Goal: Information Seeking & Learning: Find contact information

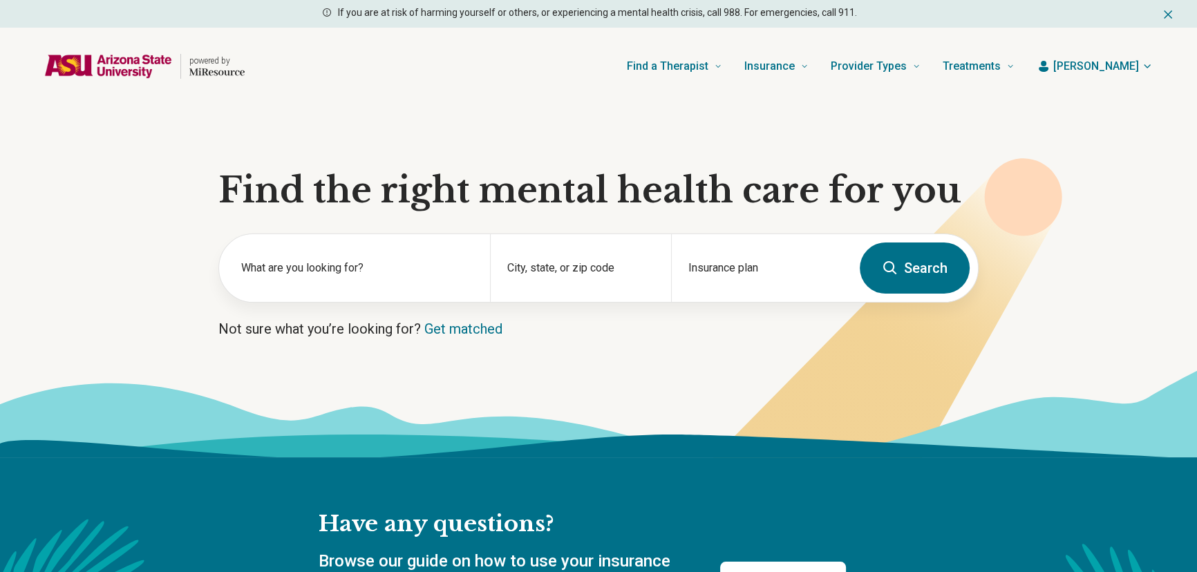
click at [1133, 64] on span "[PERSON_NAME]" at bounding box center [1096, 66] width 86 height 17
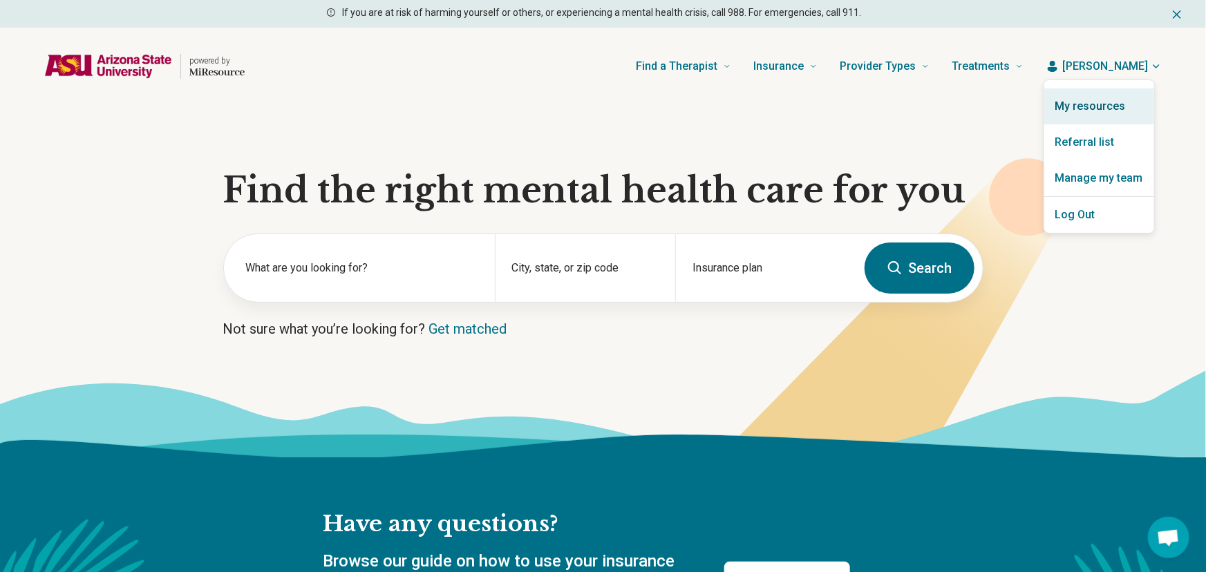
click at [1096, 97] on link "My resources" at bounding box center [1099, 106] width 110 height 36
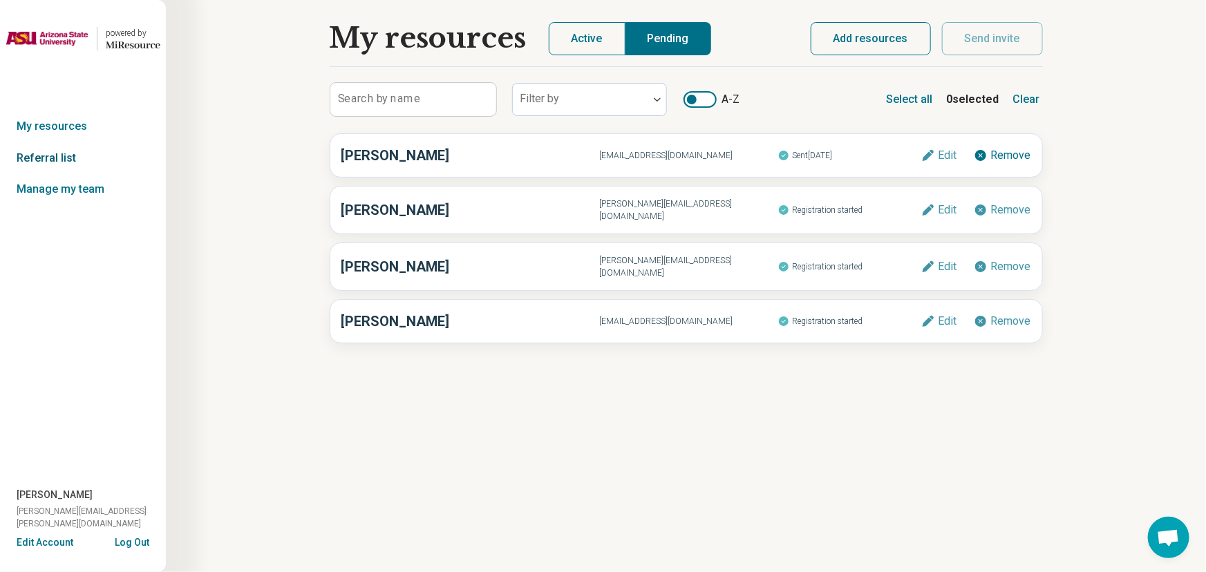
click at [30, 156] on link "Referral list" at bounding box center [83, 158] width 166 height 32
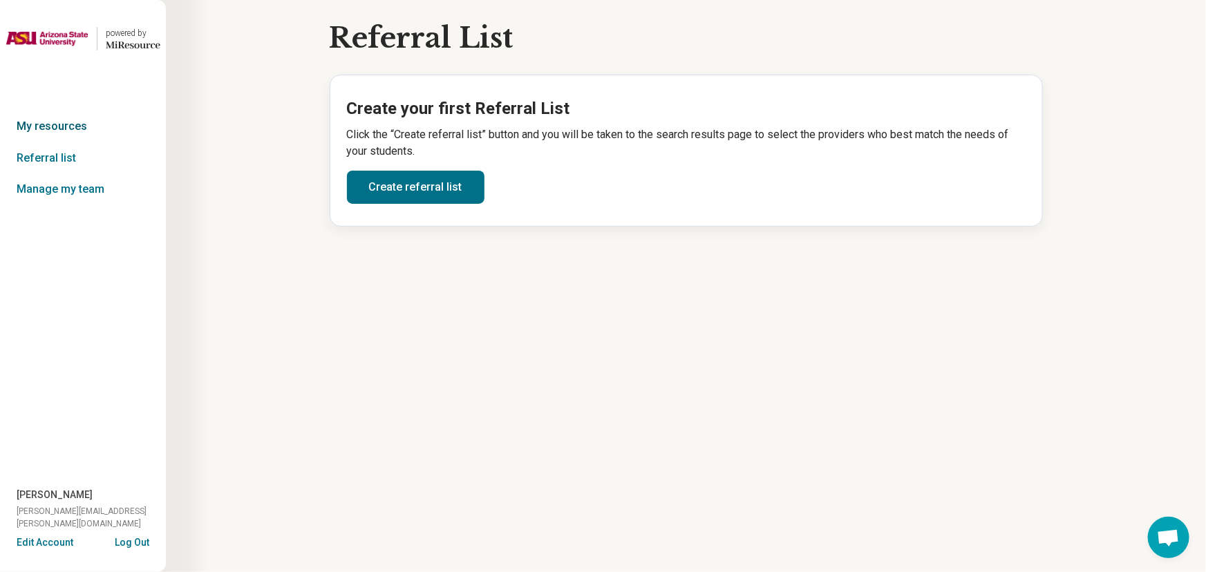
click at [42, 131] on link "My resources" at bounding box center [83, 127] width 166 height 32
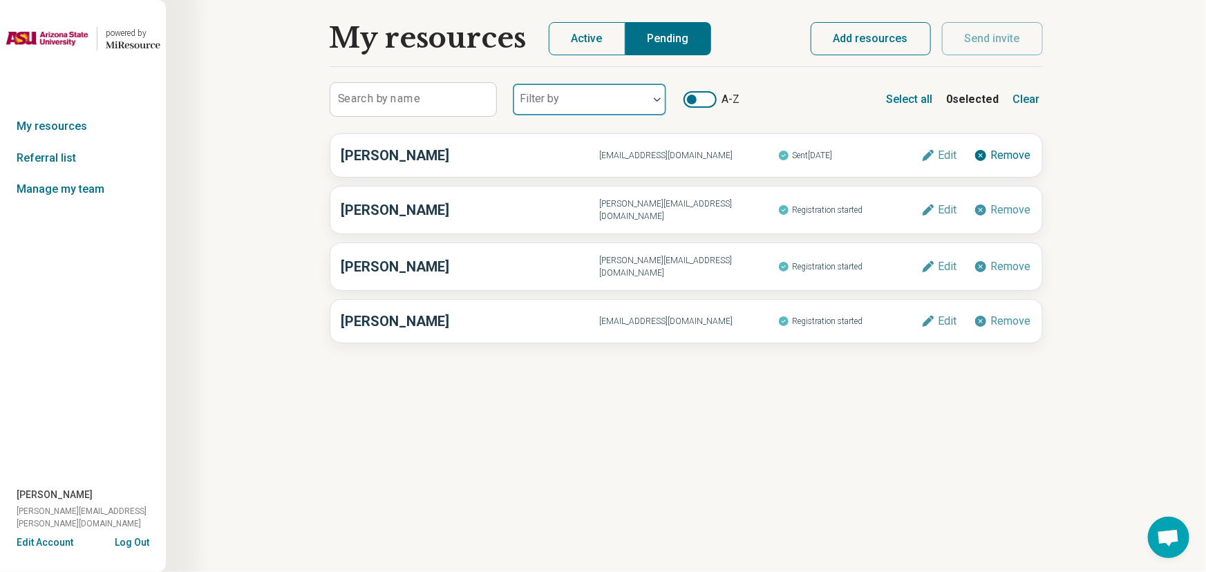
click at [615, 91] on div at bounding box center [580, 99] width 135 height 30
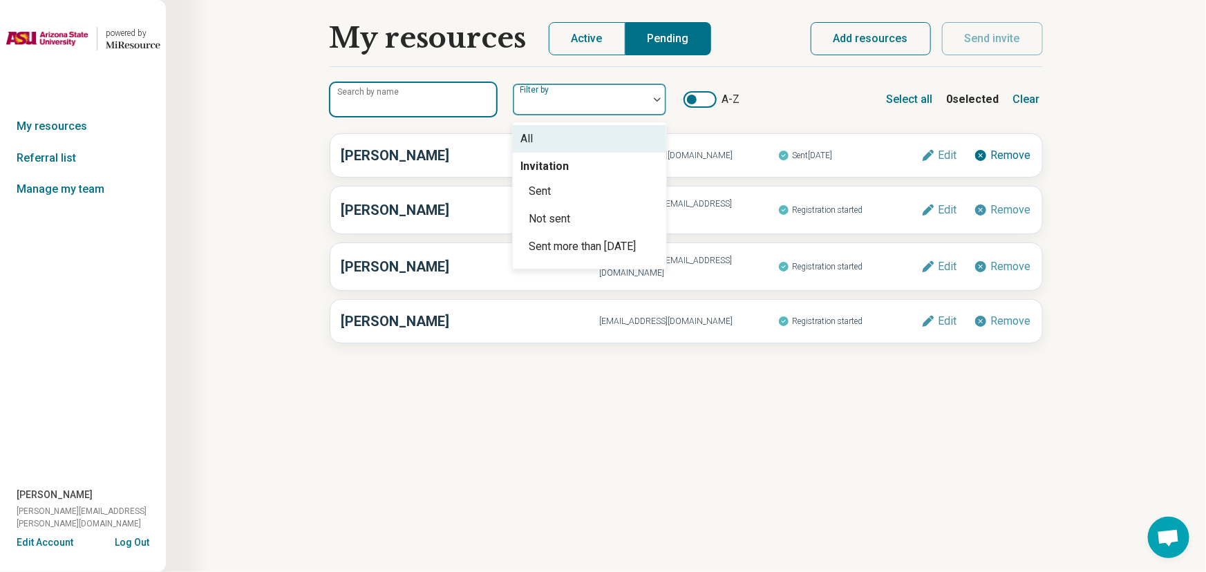
click at [427, 93] on input "Search by name" at bounding box center [413, 99] width 166 height 33
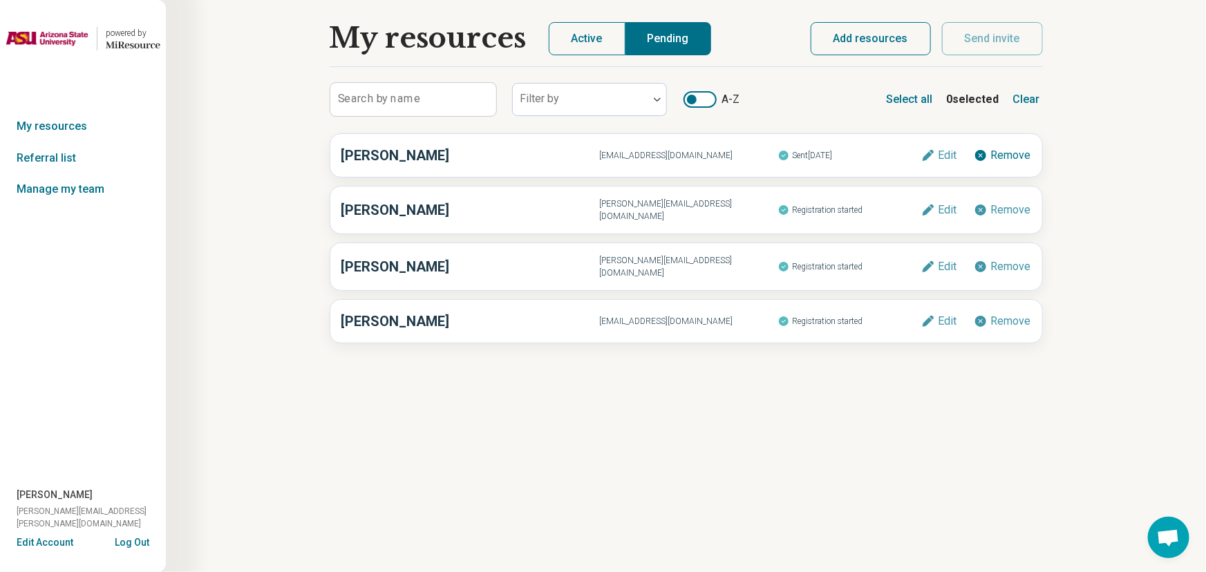
click at [594, 47] on button "Active" at bounding box center [587, 38] width 77 height 33
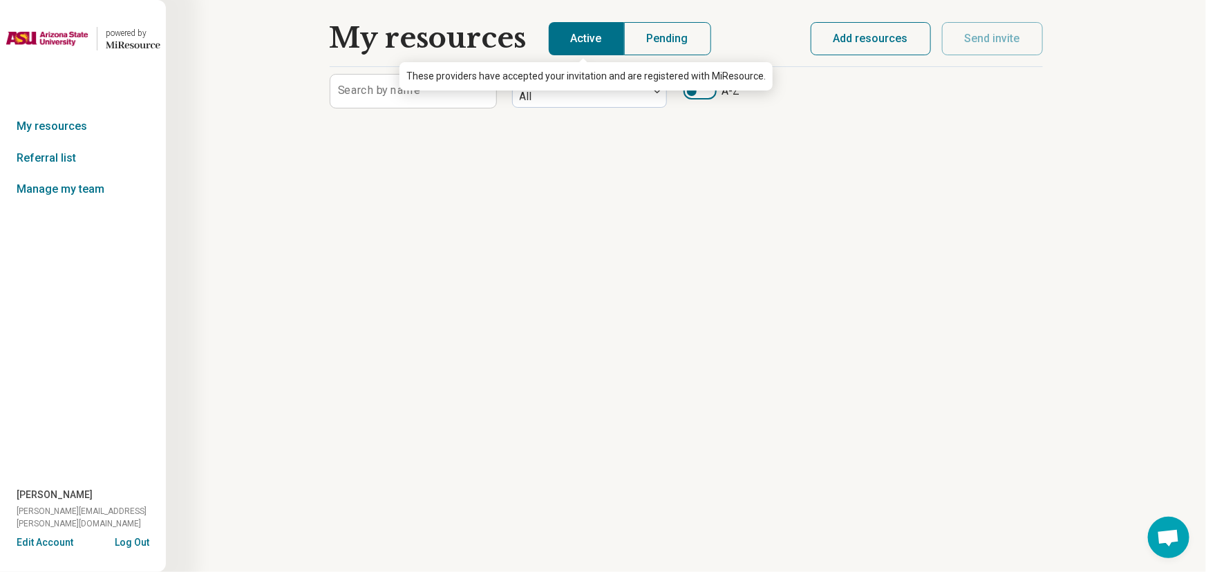
click at [648, 42] on button "Pending" at bounding box center [667, 38] width 87 height 33
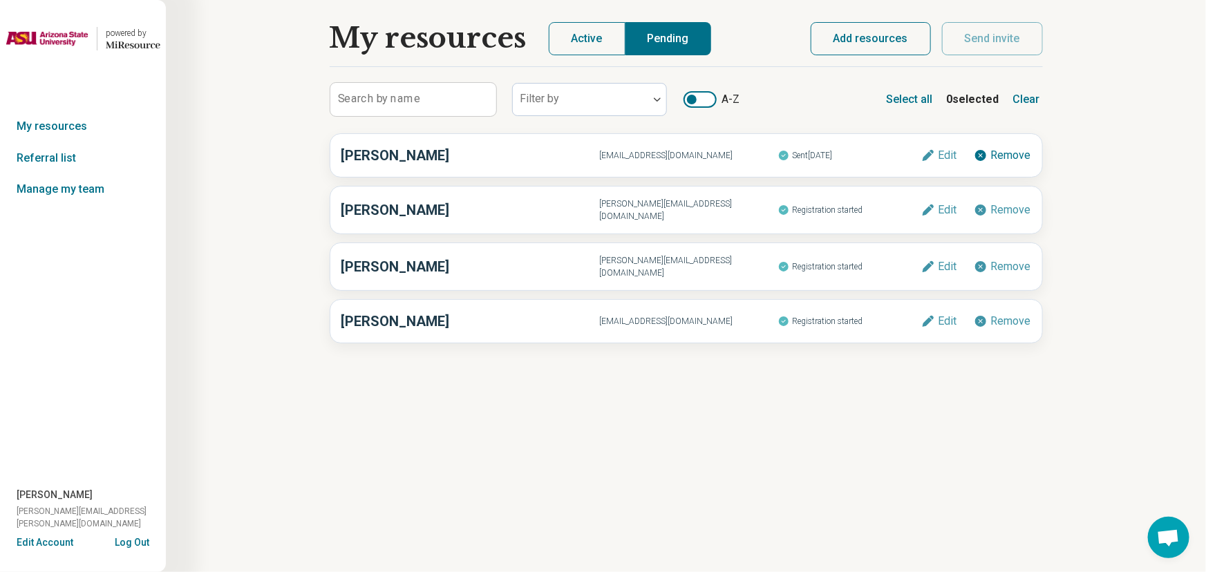
click at [591, 42] on button "Active" at bounding box center [587, 38] width 77 height 33
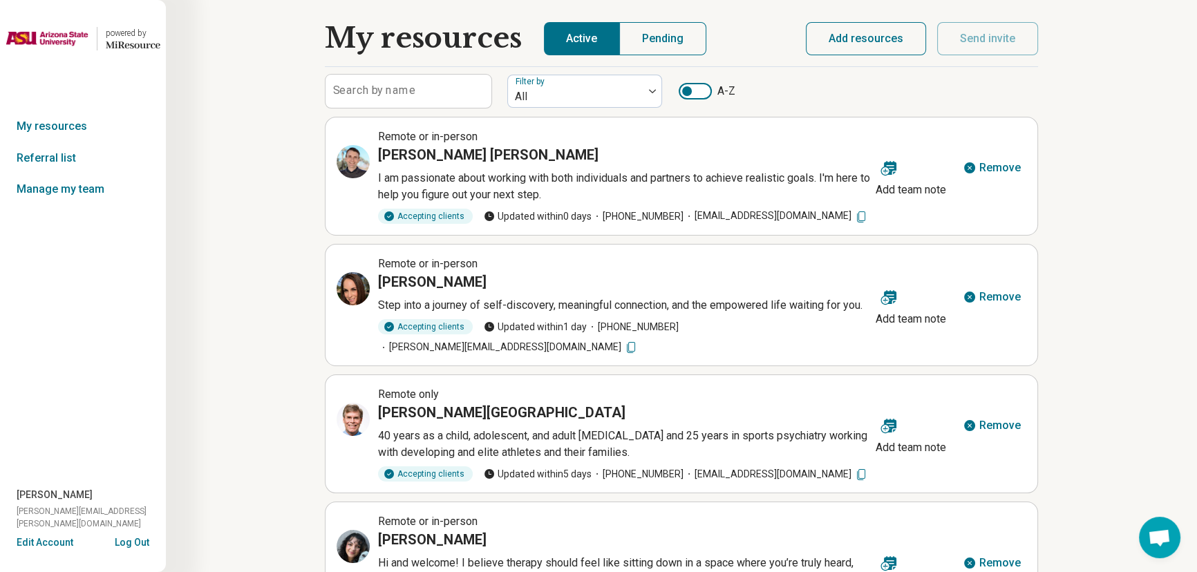
click at [682, 92] on div at bounding box center [687, 91] width 10 height 10
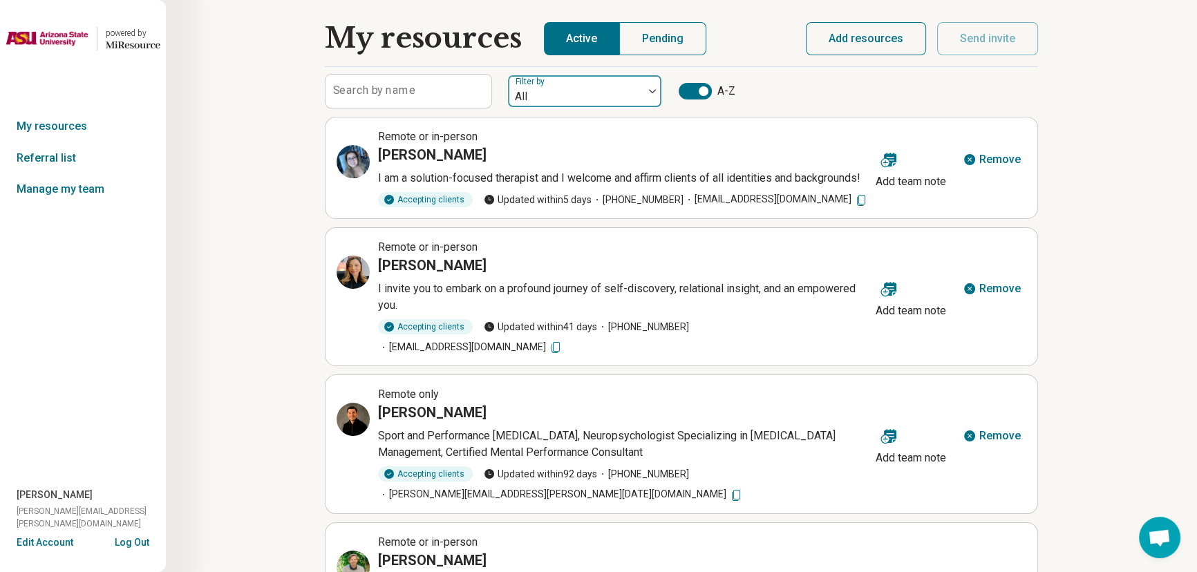
click at [564, 92] on div at bounding box center [576, 96] width 124 height 19
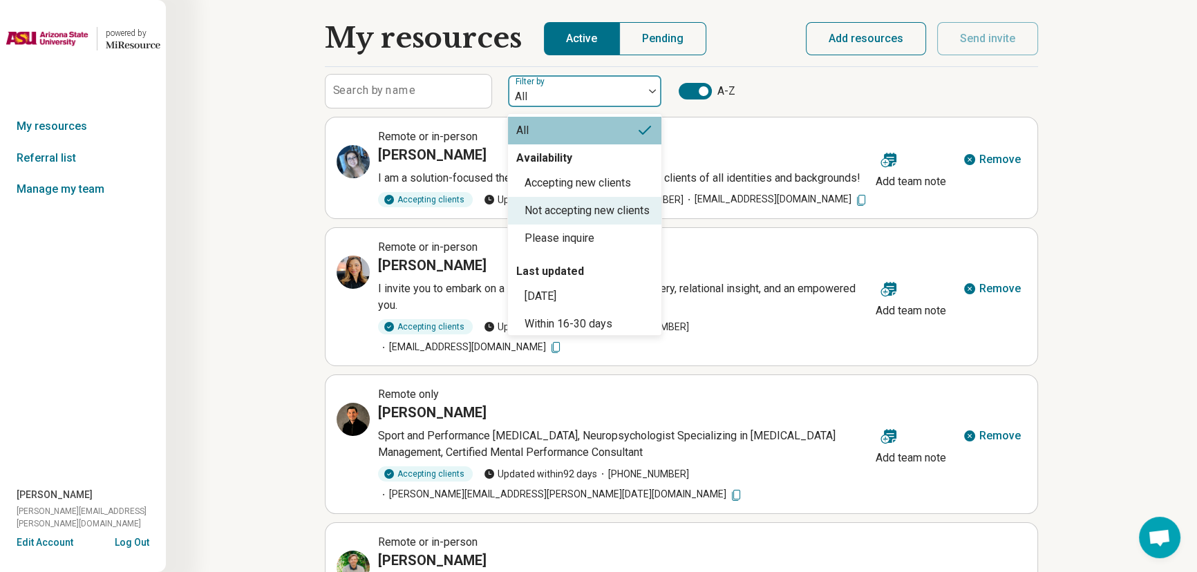
click at [564, 219] on div "Not accepting new clients" at bounding box center [587, 211] width 125 height 17
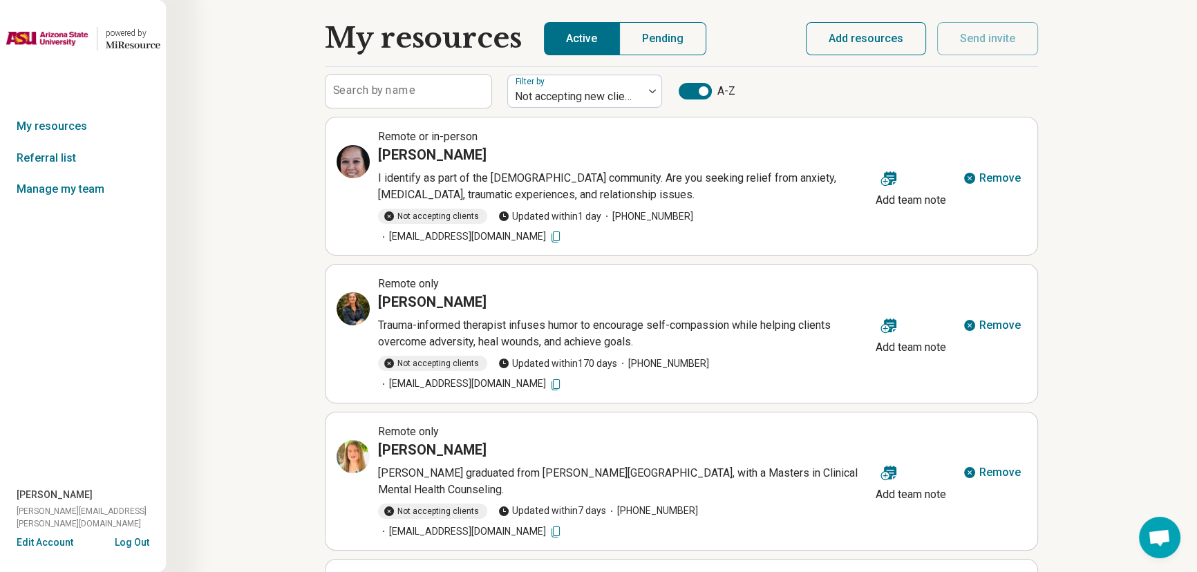
click at [511, 357] on span "Updated [DATE]" at bounding box center [557, 364] width 119 height 15
click at [525, 357] on span "Updated [DATE]" at bounding box center [557, 364] width 119 height 15
drag, startPoint x: 389, startPoint y: 367, endPoint x: 564, endPoint y: 373, distance: 174.9
click at [564, 373] on article "Remote only [PERSON_NAME]-informed therapist infuses humor to encourage self-co…" at bounding box center [681, 333] width 713 height 139
copy span "[EMAIL_ADDRESS][DOMAIN_NAME]"
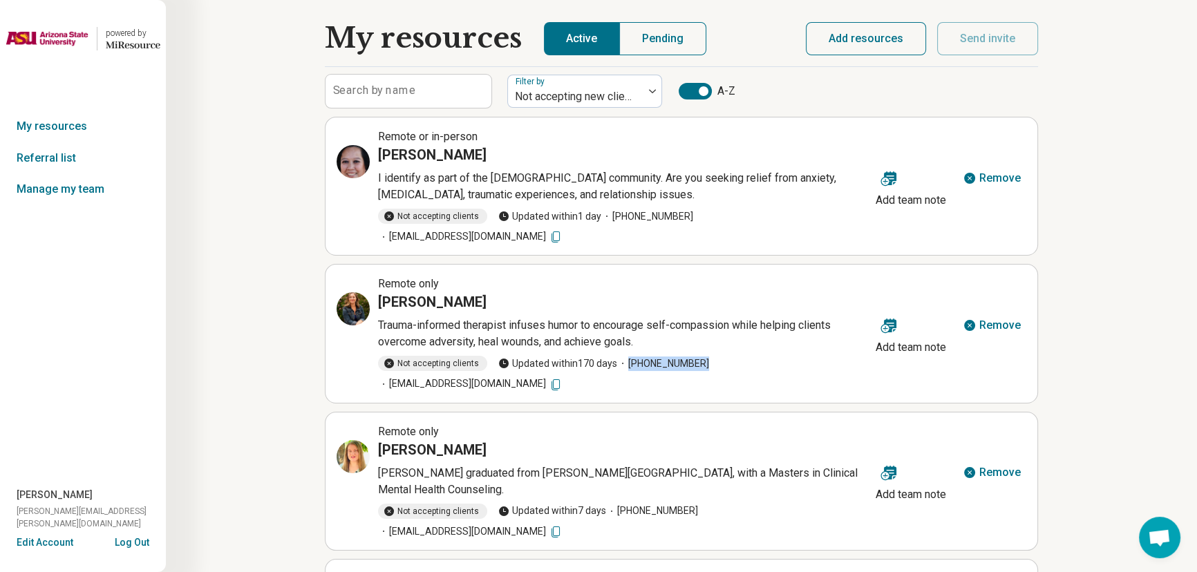
drag, startPoint x: 705, startPoint y: 345, endPoint x: 690, endPoint y: 341, distance: 15.8
click at [690, 356] on span "Not accepting clients Updated [DATE] [PHONE_NUMBER] [EMAIL_ADDRESS][DOMAIN_NAME]" at bounding box center [624, 373] width 492 height 35
copy span "[PHONE_NUMBER]"
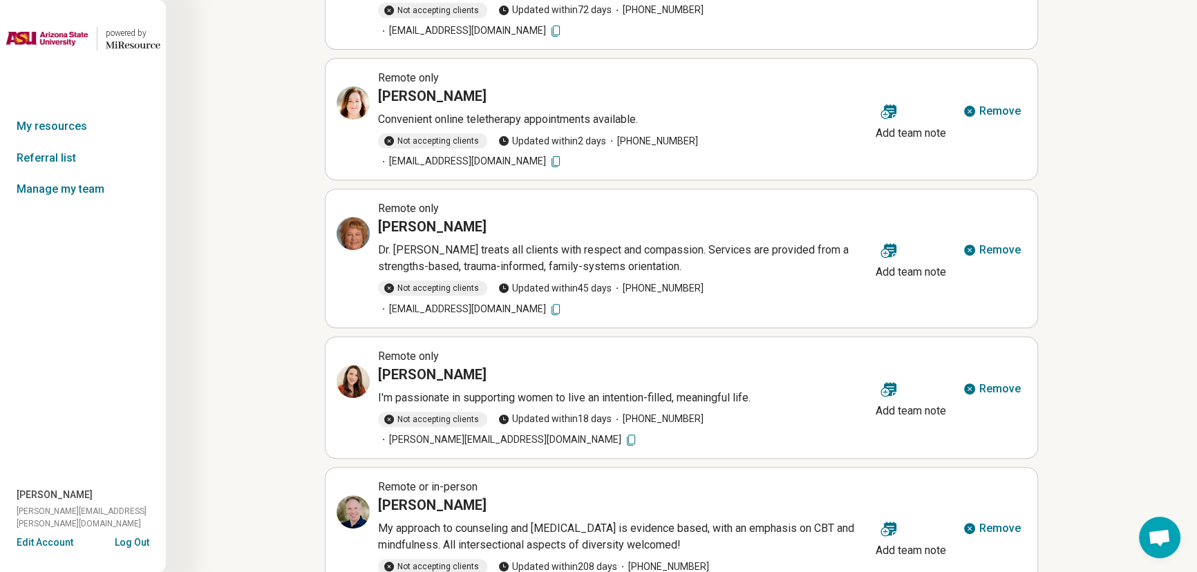
scroll to position [666, 0]
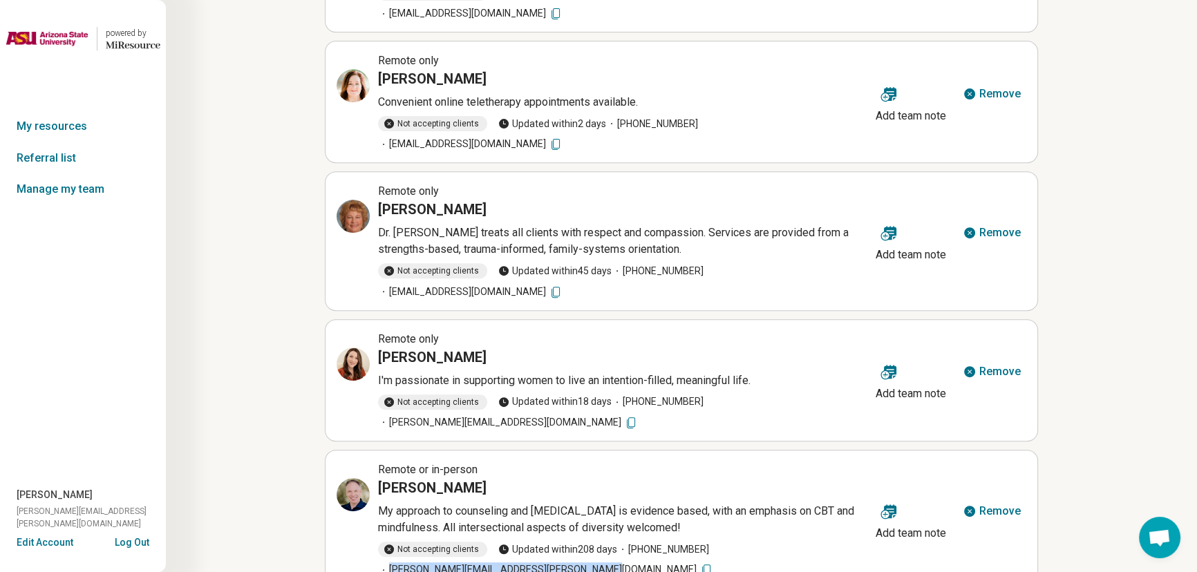
drag, startPoint x: 389, startPoint y: 491, endPoint x: 581, endPoint y: 495, distance: 191.5
click at [581, 563] on span "[PERSON_NAME][EMAIL_ADDRESS][PERSON_NAME][DOMAIN_NAME]" at bounding box center [545, 570] width 335 height 15
copy span "[PERSON_NAME][EMAIL_ADDRESS][PERSON_NAME][DOMAIN_NAME]"
drag, startPoint x: 701, startPoint y: 468, endPoint x: 690, endPoint y: 476, distance: 13.4
click at [690, 542] on span "Not accepting clients Updated [DATE] [PHONE_NUMBER] [PERSON_NAME][EMAIL_ADDRESS…" at bounding box center [624, 559] width 492 height 35
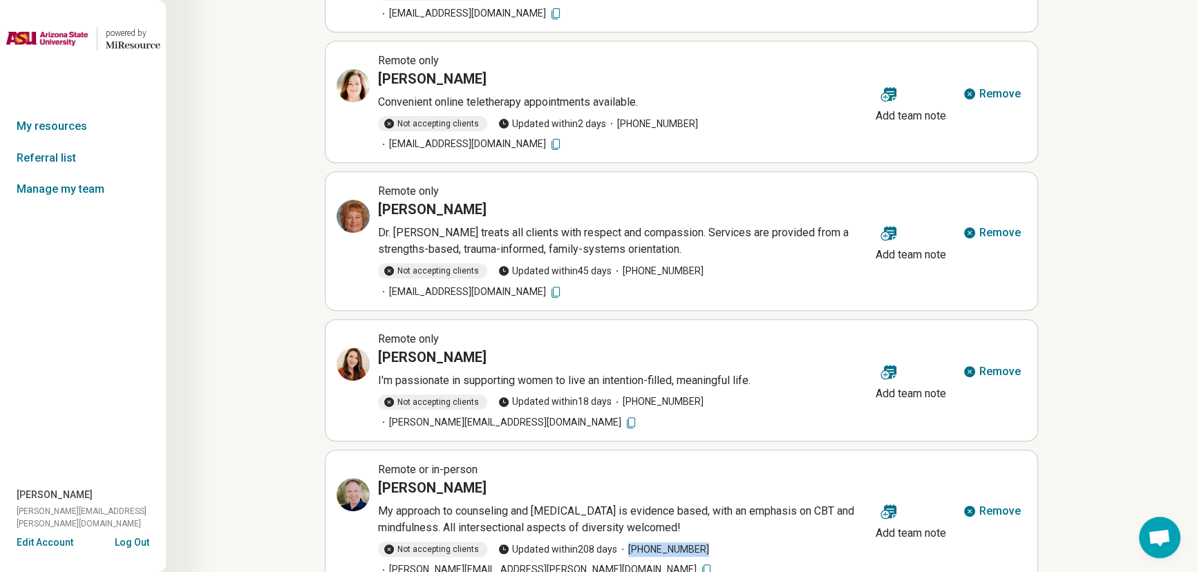
copy span "[PHONE_NUMBER]"
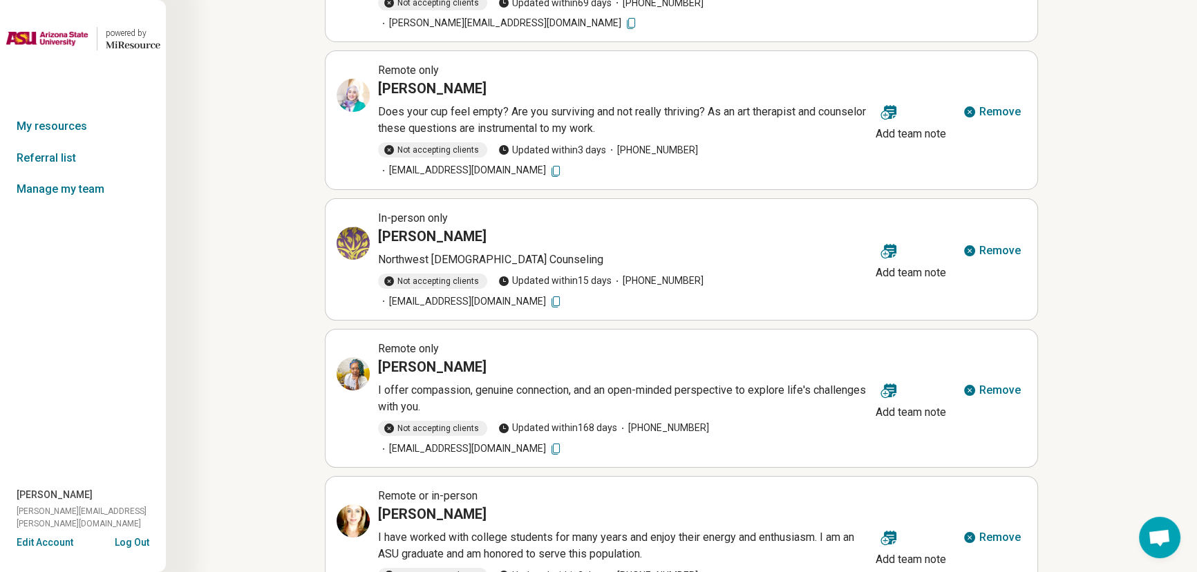
scroll to position [188, 0]
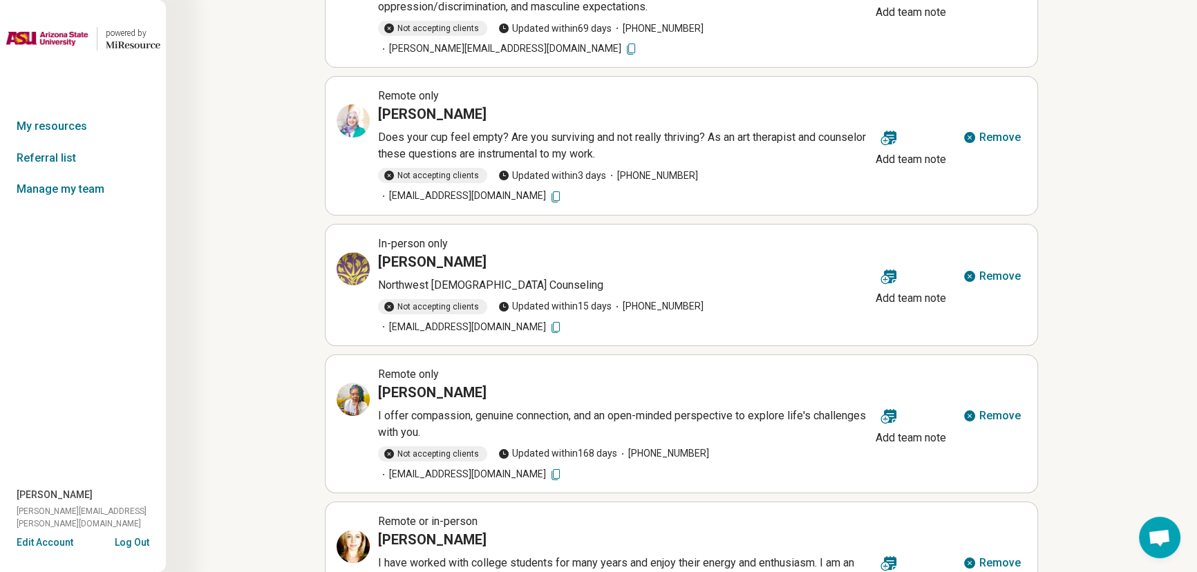
drag, startPoint x: 525, startPoint y: 354, endPoint x: 377, endPoint y: 355, distance: 148.6
click at [377, 366] on div "Remote only [PERSON_NAME] I offer compassion, genuine connection, and an open-m…" at bounding box center [604, 423] width 534 height 115
copy h3 "[PERSON_NAME]"
drag, startPoint x: 812, startPoint y: 413, endPoint x: 702, endPoint y: 414, distance: 109.9
click at [563, 467] on span "[EMAIL_ADDRESS][DOMAIN_NAME]" at bounding box center [470, 474] width 185 height 15
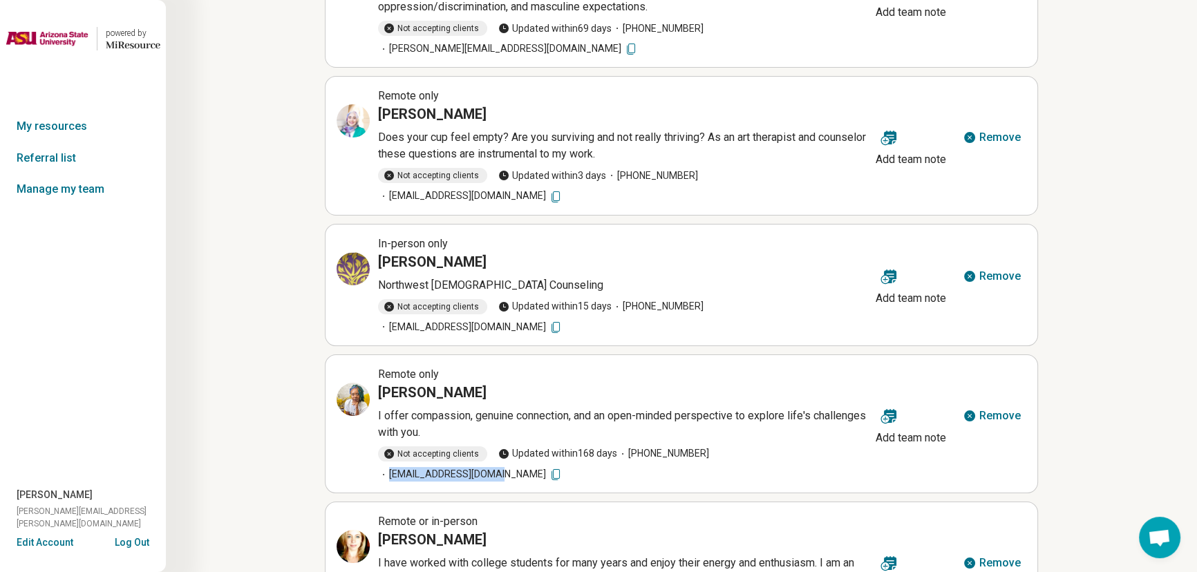
copy span "[EMAIL_ADDRESS][DOMAIN_NAME]"
drag, startPoint x: 689, startPoint y: 413, endPoint x: 620, endPoint y: 415, distance: 69.2
click at [620, 446] on span "[PHONE_NUMBER]" at bounding box center [663, 453] width 92 height 15
copy span "[PHONE_NUMBER]"
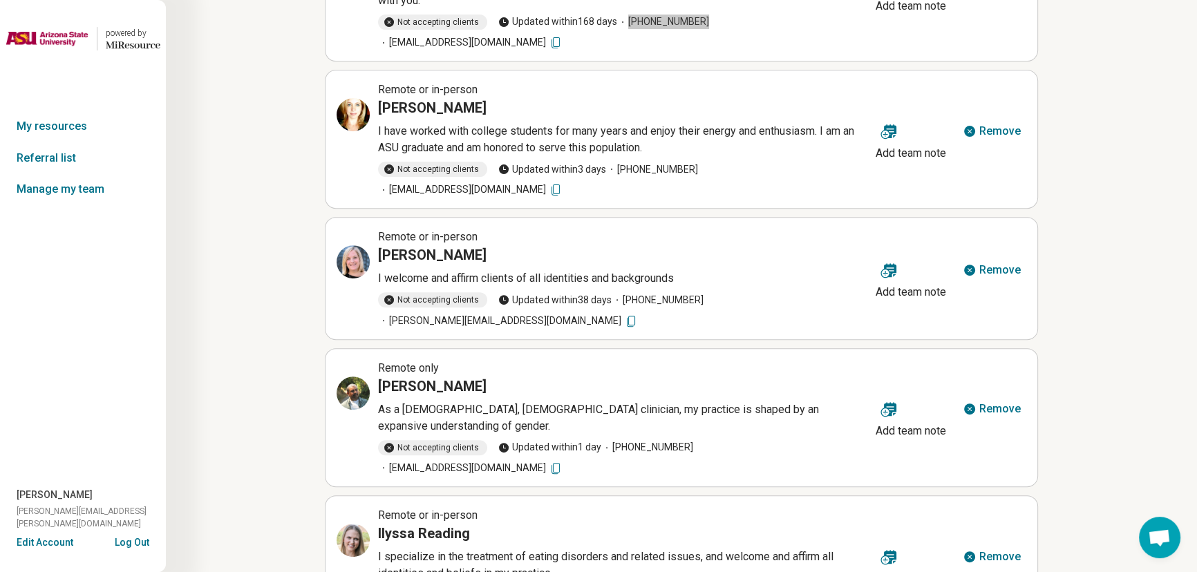
scroll to position [621, 0]
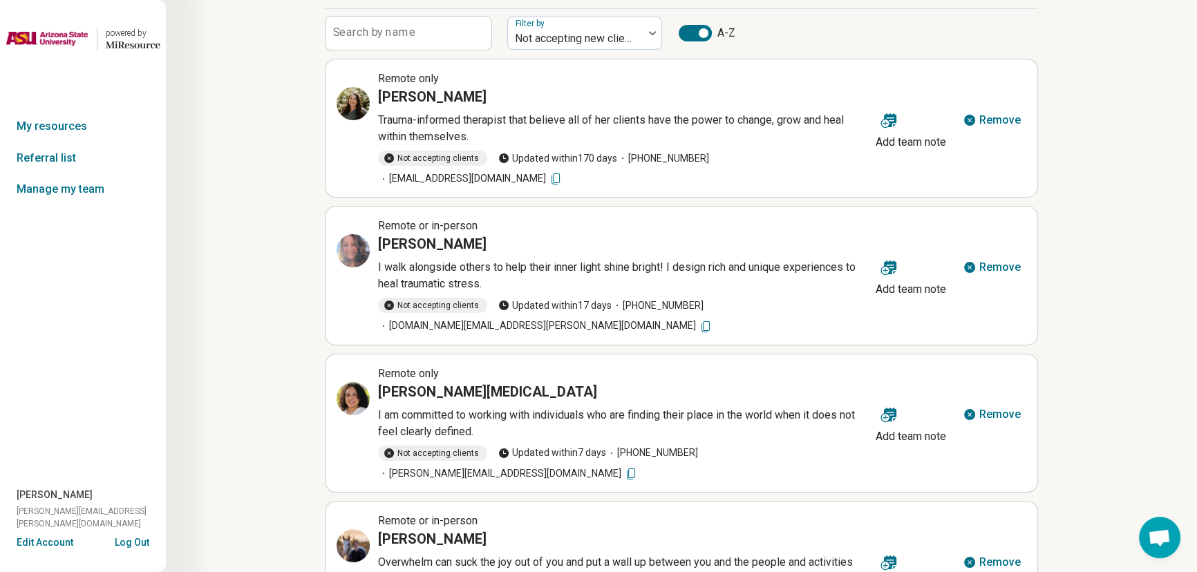
scroll to position [0, 0]
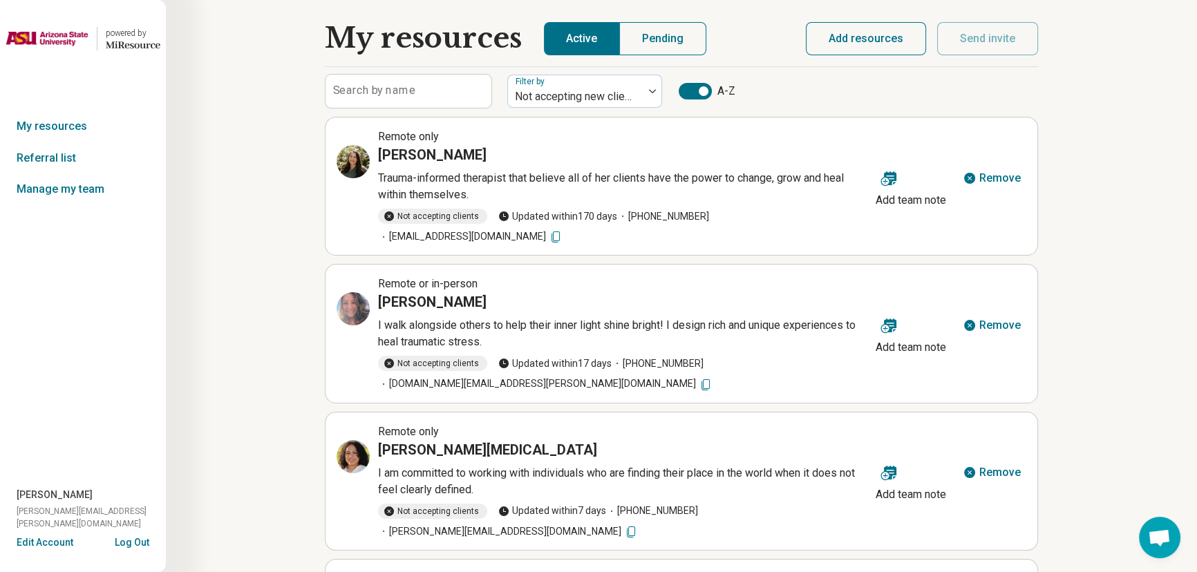
drag, startPoint x: 472, startPoint y: 159, endPoint x: 375, endPoint y: 154, distance: 96.9
click at [375, 154] on div "Remote only [PERSON_NAME]-informed therapist that believe all of her clients ha…" at bounding box center [604, 186] width 534 height 115
copy h3 "[PERSON_NAME]"
drag, startPoint x: 564, startPoint y: 238, endPoint x: 387, endPoint y: 235, distance: 177.0
click at [387, 235] on span "[EMAIL_ADDRESS][DOMAIN_NAME]" at bounding box center [470, 236] width 185 height 15
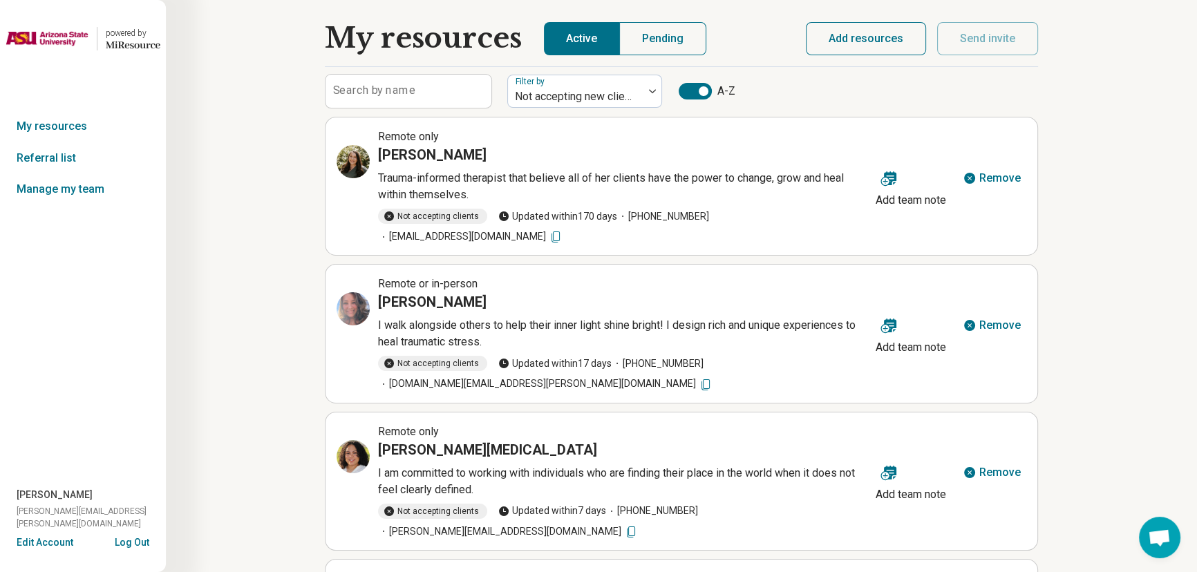
copy span "[EMAIL_ADDRESS][DOMAIN_NAME]"
drag, startPoint x: 703, startPoint y: 218, endPoint x: 690, endPoint y: 214, distance: 13.6
click at [690, 214] on span "Not accepting clients Updated [DATE] [PHONE_NUMBER] [EMAIL_ADDRESS][DOMAIN_NAME]" at bounding box center [624, 226] width 492 height 35
copy span "[PHONE_NUMBER]"
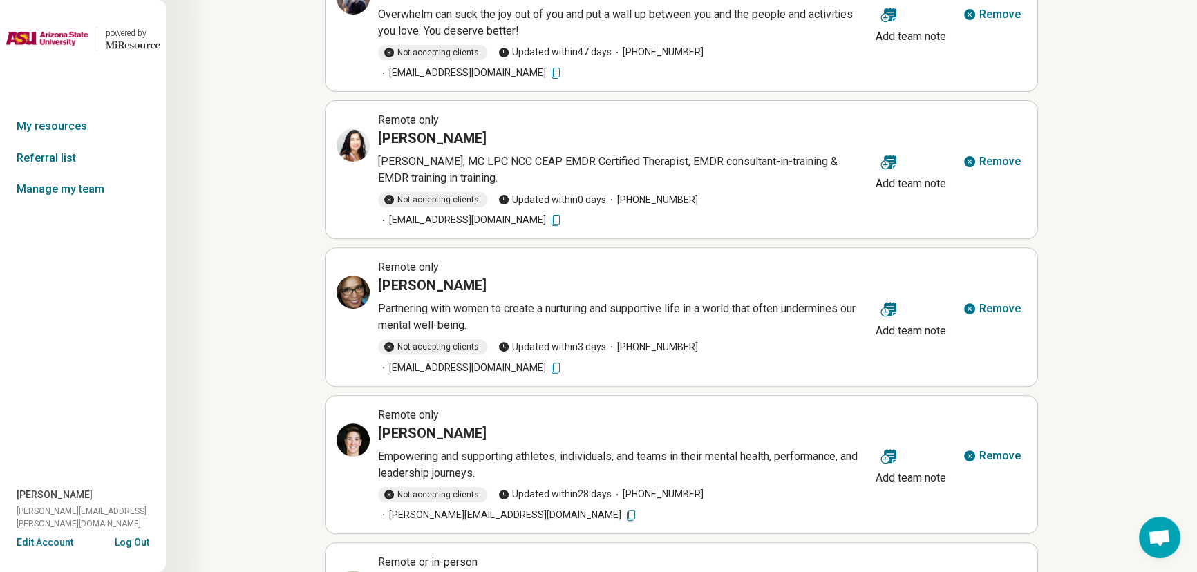
scroll to position [633, 0]
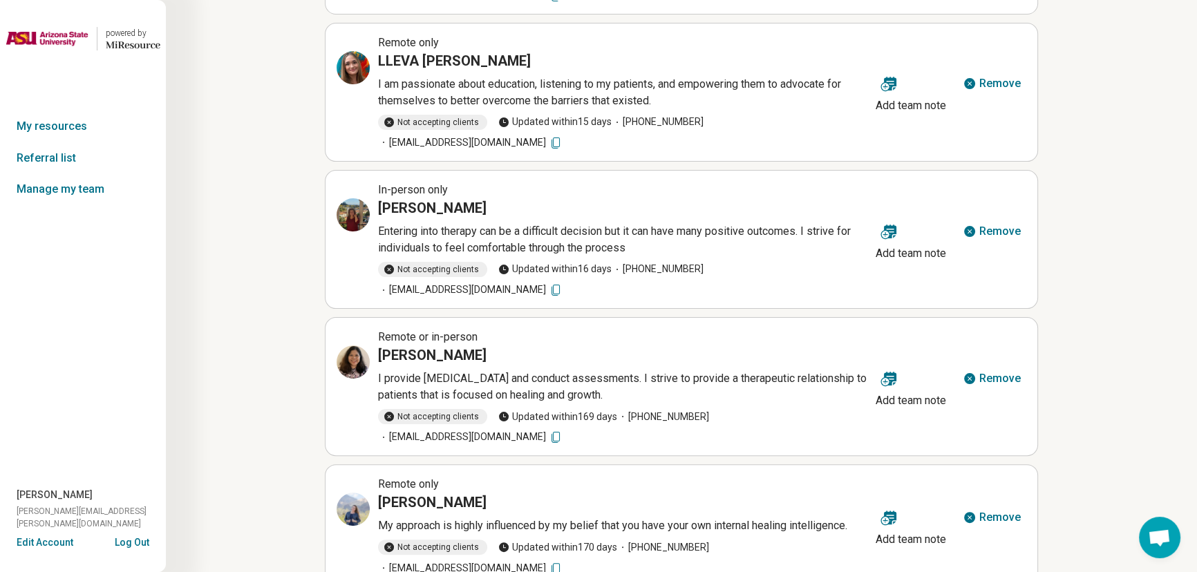
scroll to position [377, 0]
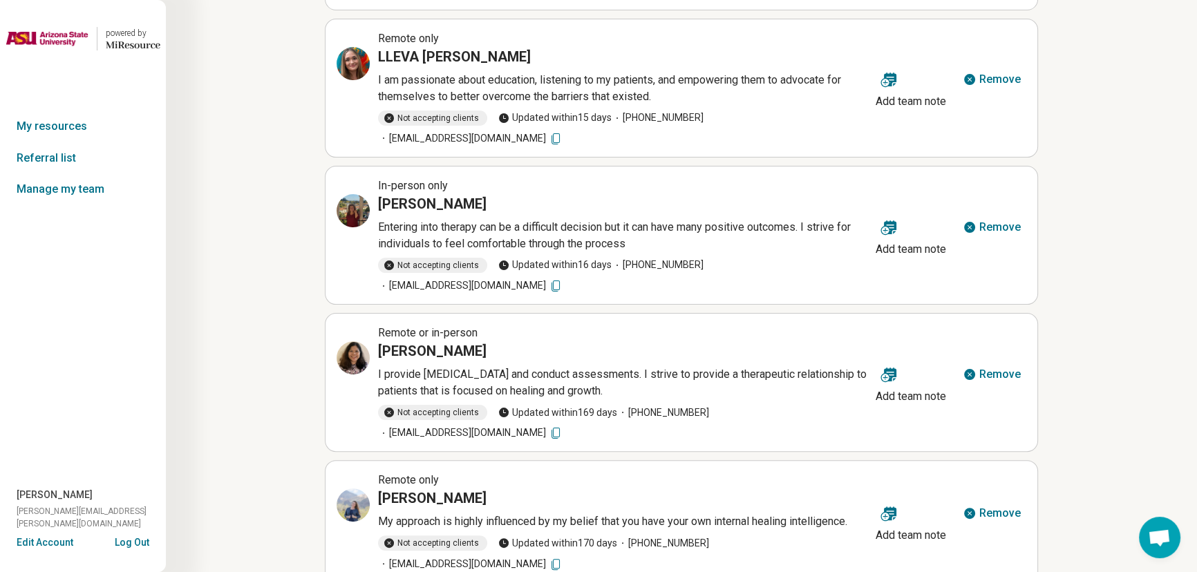
drag, startPoint x: 379, startPoint y: 285, endPoint x: 496, endPoint y: 296, distance: 118.0
click at [497, 341] on div "[PERSON_NAME]" at bounding box center [624, 350] width 492 height 19
drag, startPoint x: 702, startPoint y: 352, endPoint x: 778, endPoint y: 352, distance: 76.0
click at [563, 426] on span "[EMAIL_ADDRESS][DOMAIN_NAME]" at bounding box center [470, 433] width 185 height 15
drag, startPoint x: 624, startPoint y: 350, endPoint x: 691, endPoint y: 348, distance: 67.1
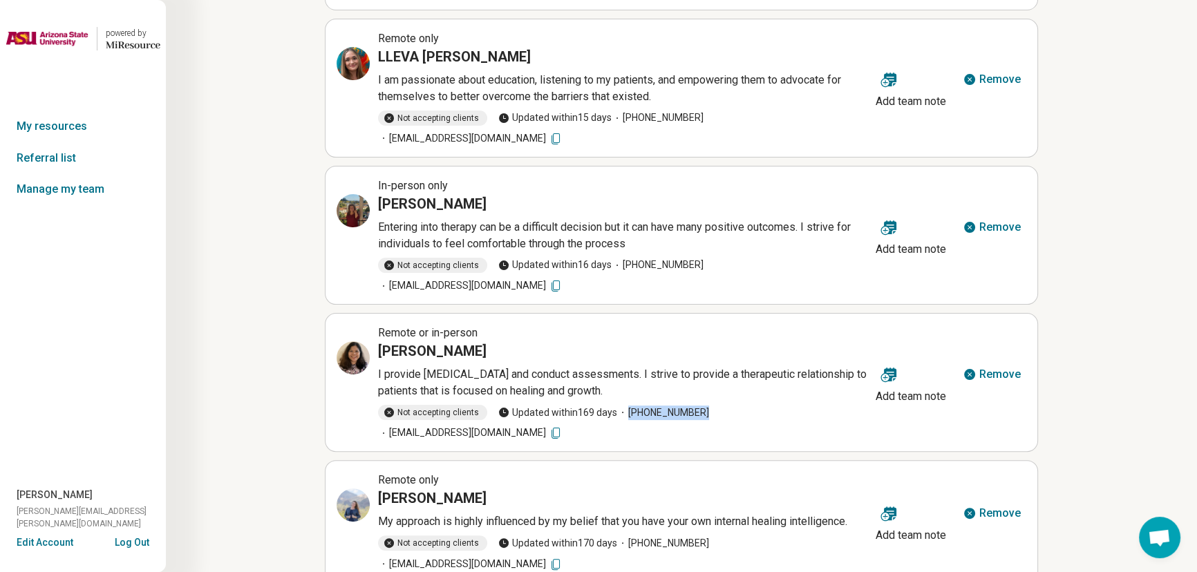
click at [691, 405] on span "Not accepting clients Updated [DATE] [PHONE_NUMBER] [EMAIL_ADDRESS][DOMAIN_NAME]" at bounding box center [624, 422] width 492 height 35
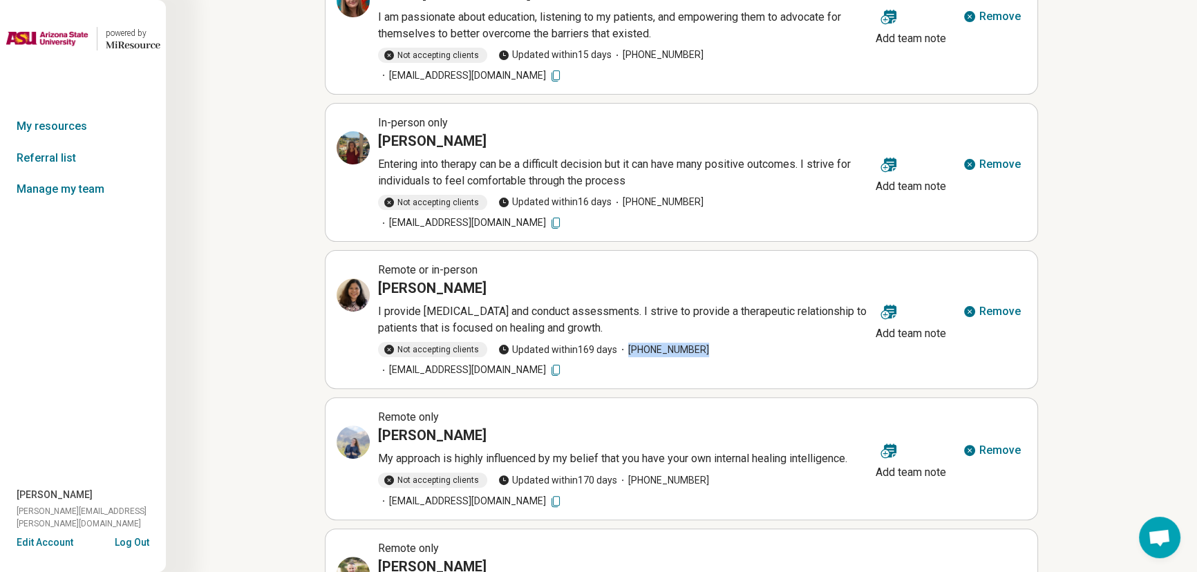
drag, startPoint x: 487, startPoint y: 357, endPoint x: 380, endPoint y: 359, distance: 106.5
click at [380, 426] on div "[PERSON_NAME]" at bounding box center [624, 435] width 492 height 19
drag, startPoint x: 566, startPoint y: 422, endPoint x: 389, endPoint y: 422, distance: 176.9
click at [389, 493] on span "[EMAIL_ADDRESS][DOMAIN_NAME]" at bounding box center [470, 500] width 185 height 15
drag, startPoint x: 712, startPoint y: 401, endPoint x: 690, endPoint y: 400, distance: 22.1
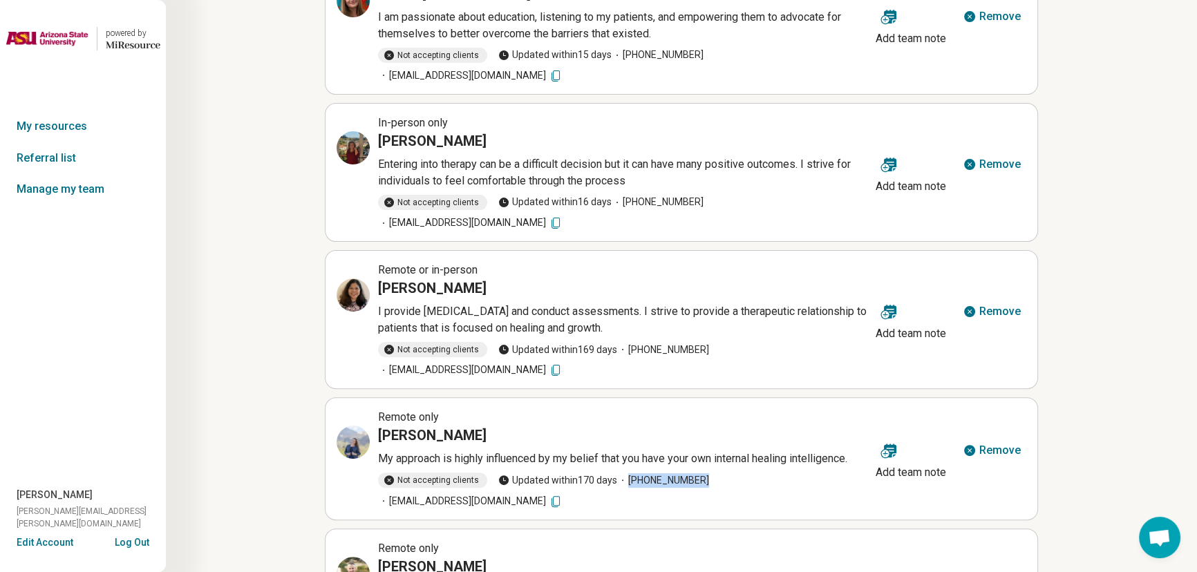
click at [690, 473] on span "Not accepting clients Updated [DATE] [PHONE_NUMBER] [EMAIL_ADDRESS][DOMAIN_NAME]" at bounding box center [624, 490] width 492 height 35
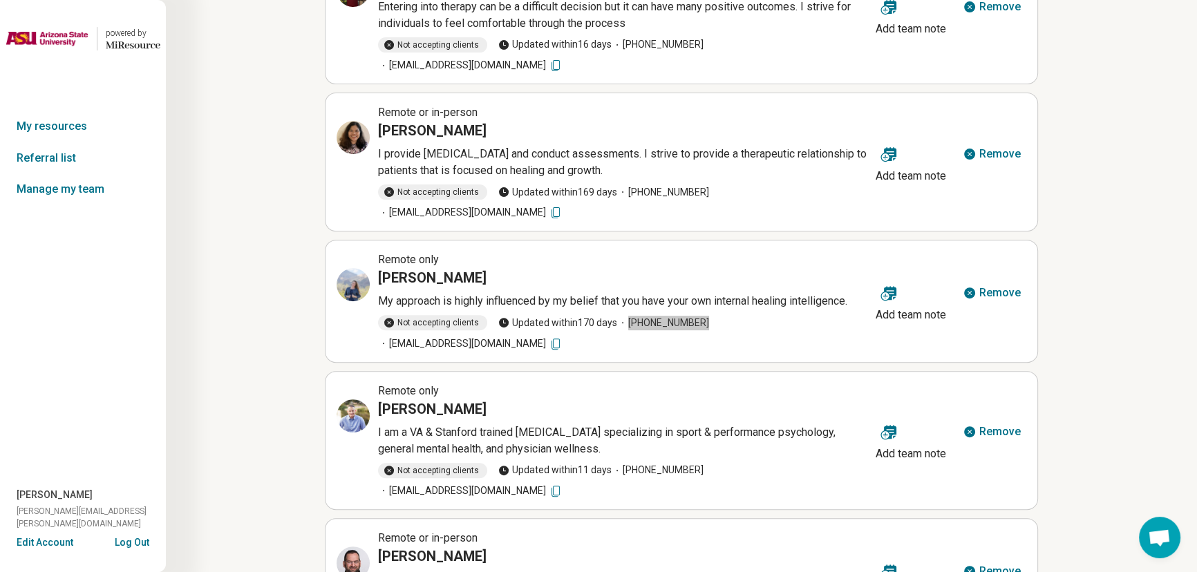
scroll to position [604, 0]
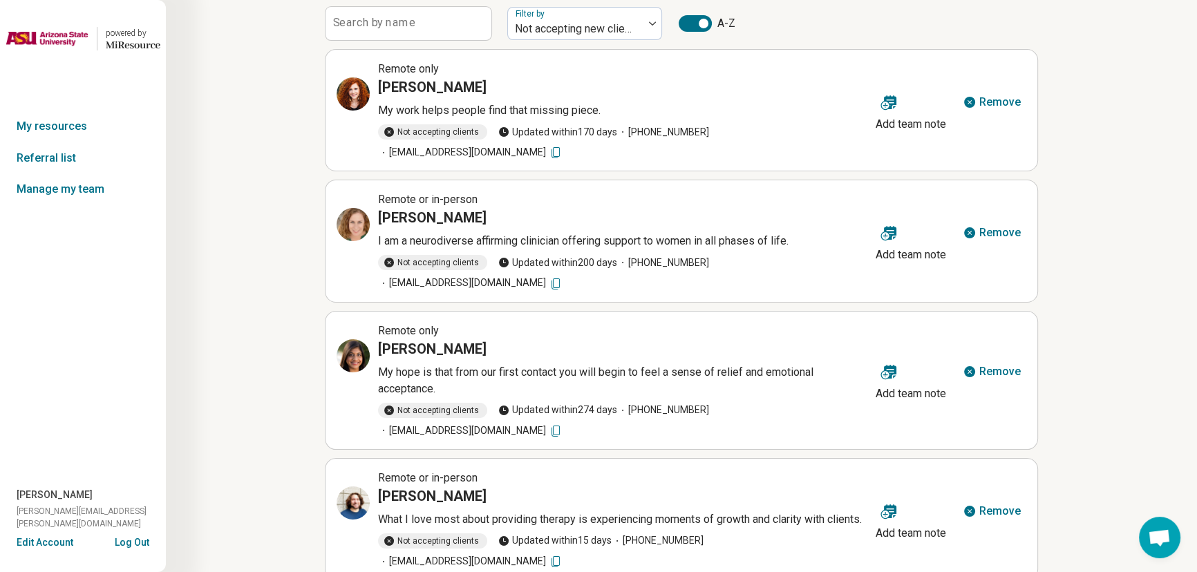
scroll to position [0, 0]
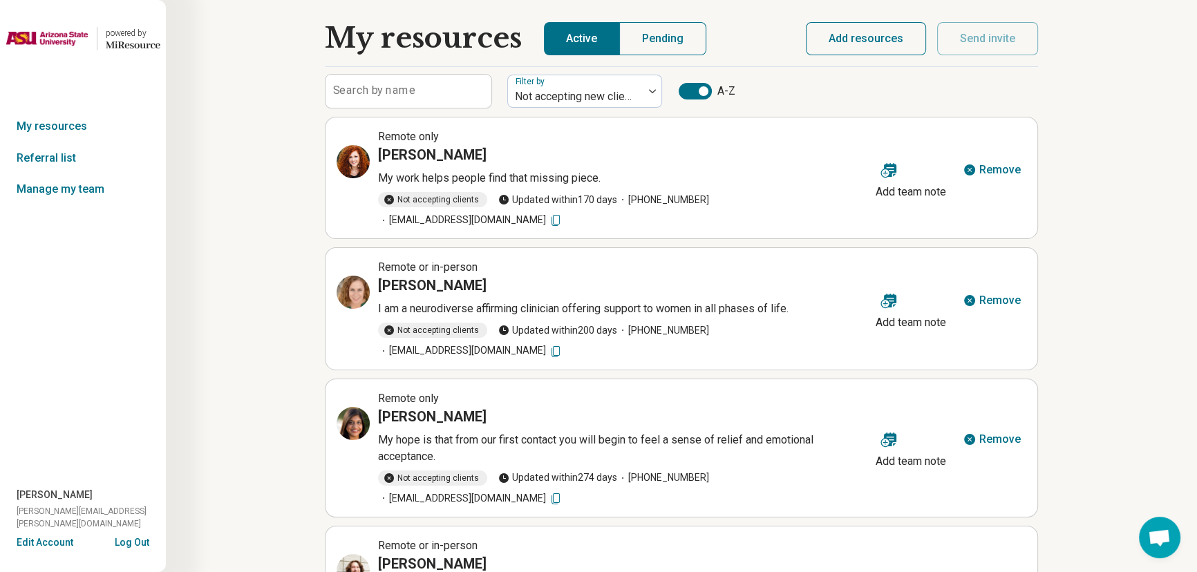
drag, startPoint x: 483, startPoint y: 158, endPoint x: 375, endPoint y: 151, distance: 108.0
click at [375, 151] on div "Remote only [PERSON_NAME] My work helps people find that missing piece. Not acc…" at bounding box center [604, 178] width 534 height 99
drag, startPoint x: 424, startPoint y: 283, endPoint x: 377, endPoint y: 283, distance: 47.7
click at [377, 283] on div "Remote or in-person [PERSON_NAME] I am a neurodiverse affirming clinician offer…" at bounding box center [604, 308] width 534 height 99
drag, startPoint x: 831, startPoint y: 335, endPoint x: 703, endPoint y: 336, distance: 127.9
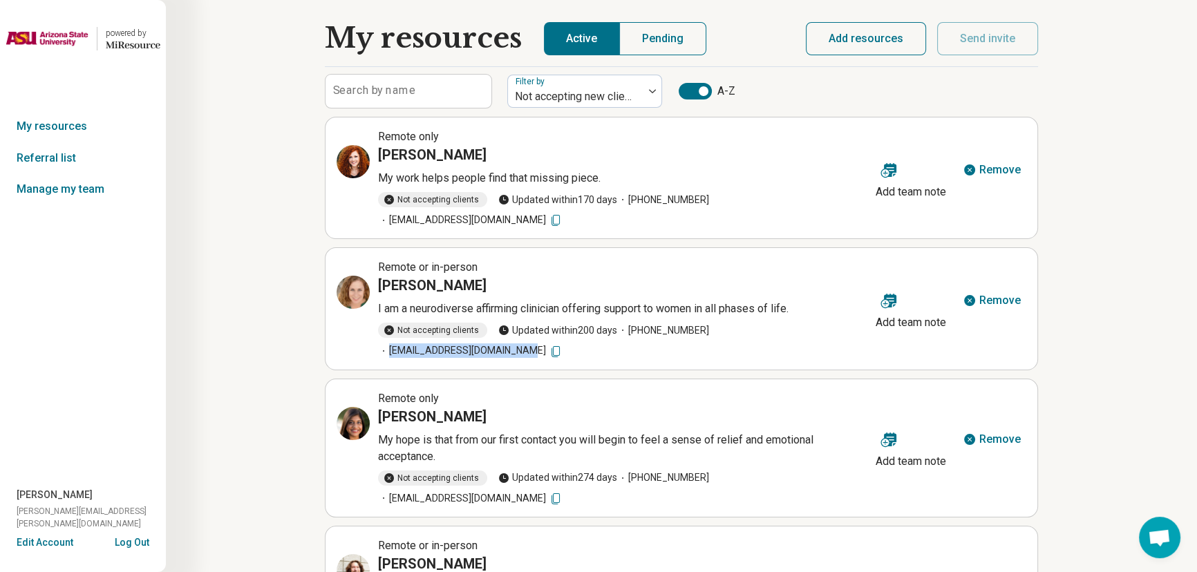
click at [563, 344] on span "[EMAIL_ADDRESS][DOMAIN_NAME]" at bounding box center [470, 351] width 185 height 15
click at [690, 328] on span "[PHONE_NUMBER]" at bounding box center [663, 330] width 92 height 15
drag, startPoint x: 690, startPoint y: 328, endPoint x: 625, endPoint y: 331, distance: 65.7
click at [625, 331] on span "[PHONE_NUMBER]" at bounding box center [663, 330] width 92 height 15
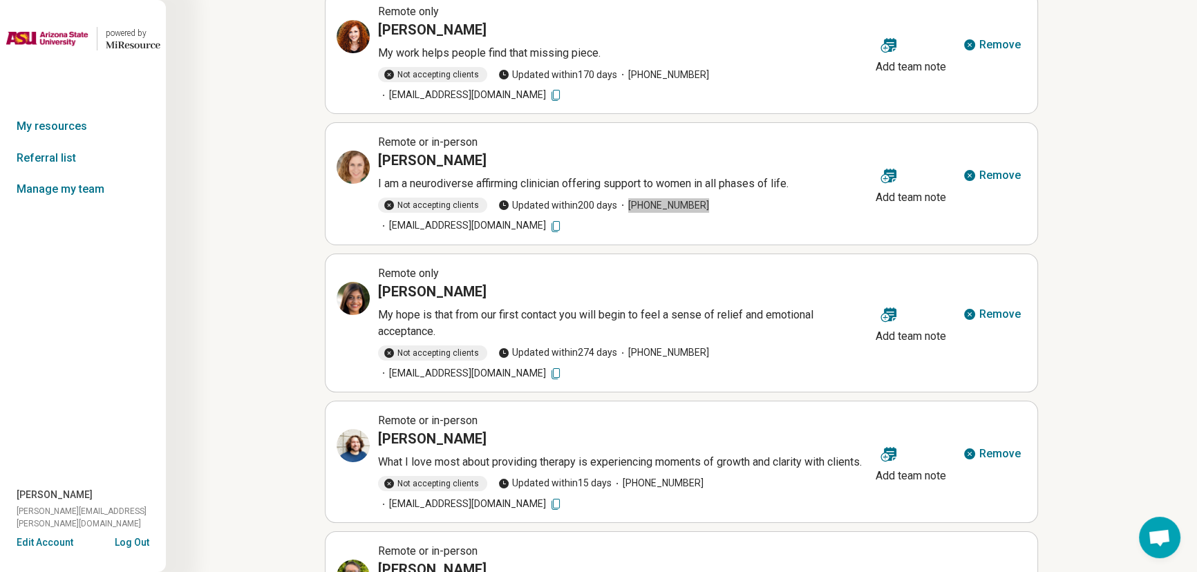
scroll to position [188, 0]
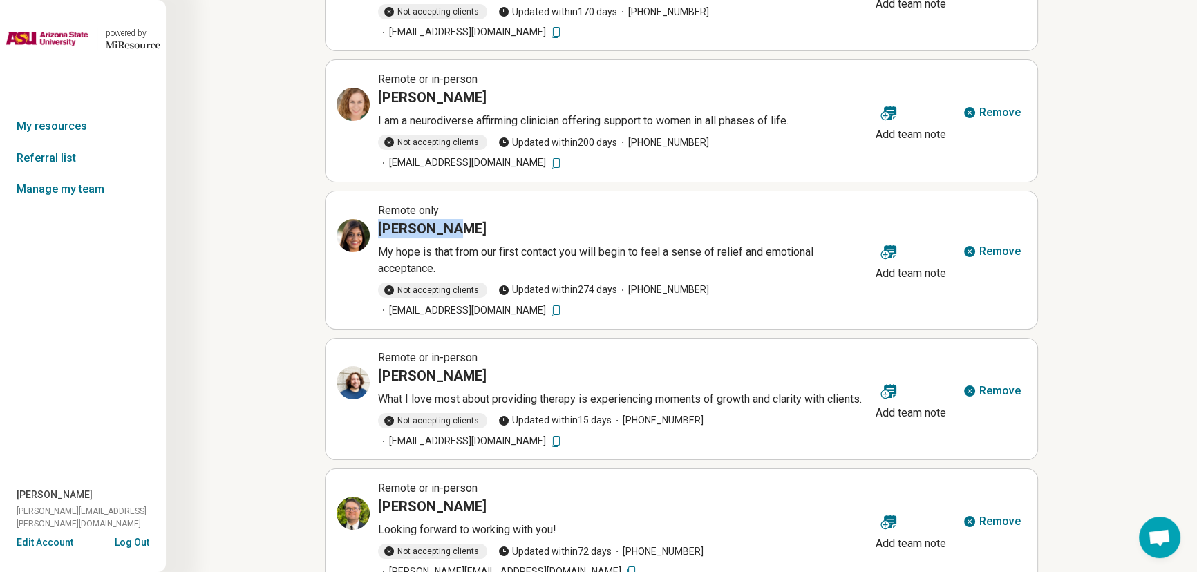
drag, startPoint x: 445, startPoint y: 209, endPoint x: 377, endPoint y: 209, distance: 67.7
click at [378, 219] on div "[PERSON_NAME]" at bounding box center [624, 228] width 492 height 19
drag, startPoint x: 802, startPoint y: 268, endPoint x: 704, endPoint y: 272, distance: 98.2
click at [563, 303] on span "[EMAIL_ADDRESS][DOMAIN_NAME]" at bounding box center [470, 310] width 185 height 15
drag, startPoint x: 690, startPoint y: 271, endPoint x: 620, endPoint y: 273, distance: 70.5
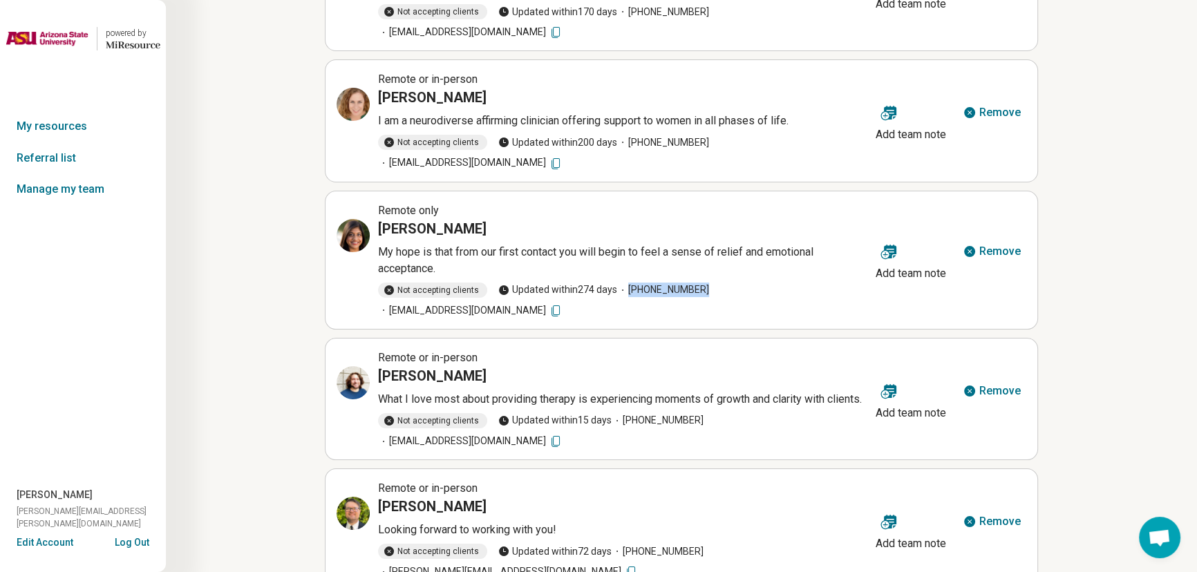
click at [620, 283] on span "Not accepting clients Updated [DATE] [PHONE_NUMBER] [EMAIL_ADDRESS][DOMAIN_NAME]" at bounding box center [624, 300] width 492 height 35
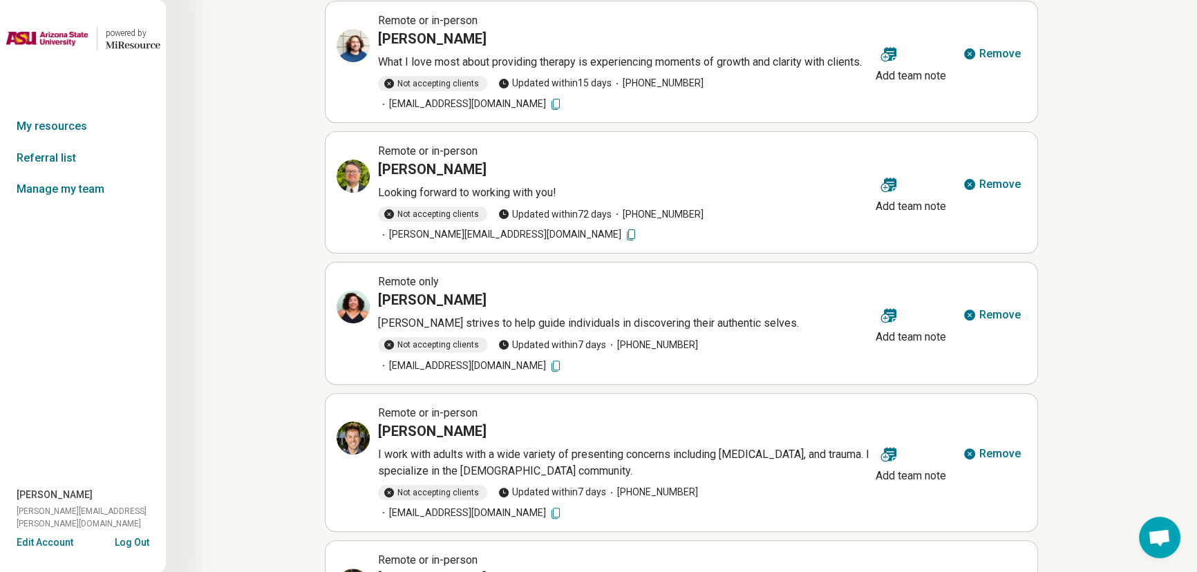
scroll to position [550, 0]
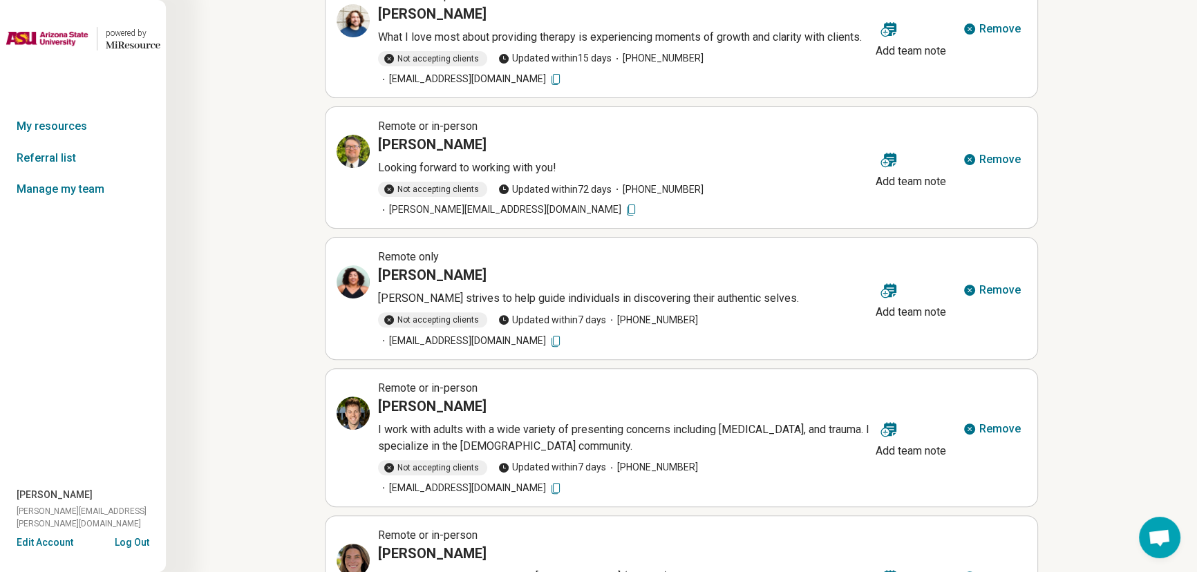
drag, startPoint x: 537, startPoint y: 537, endPoint x: 567, endPoint y: 534, distance: 29.8
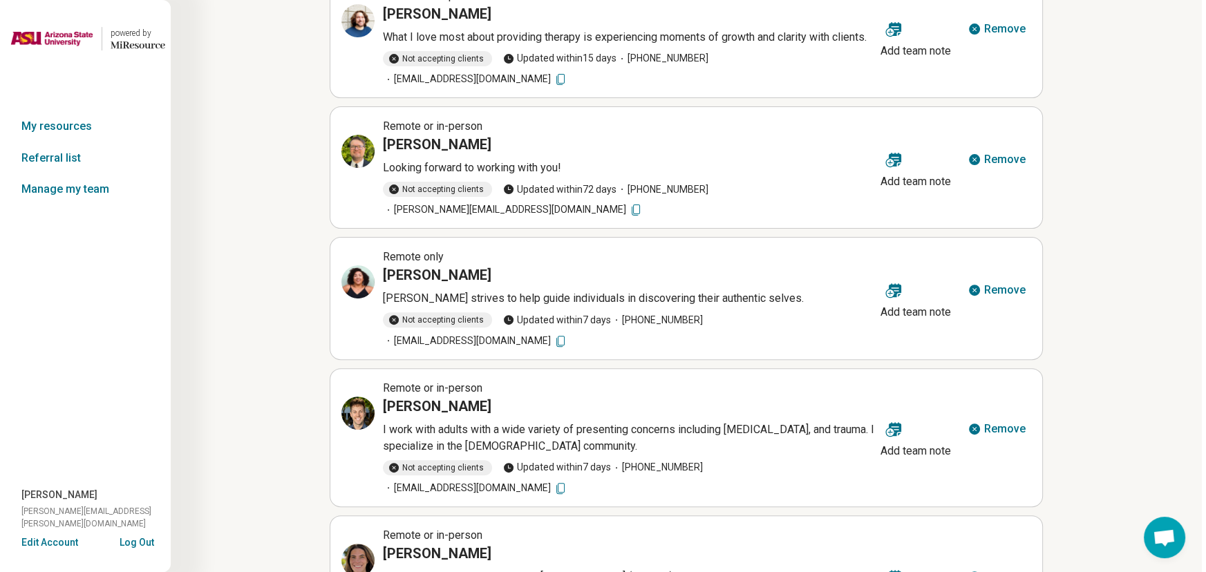
scroll to position [0, 0]
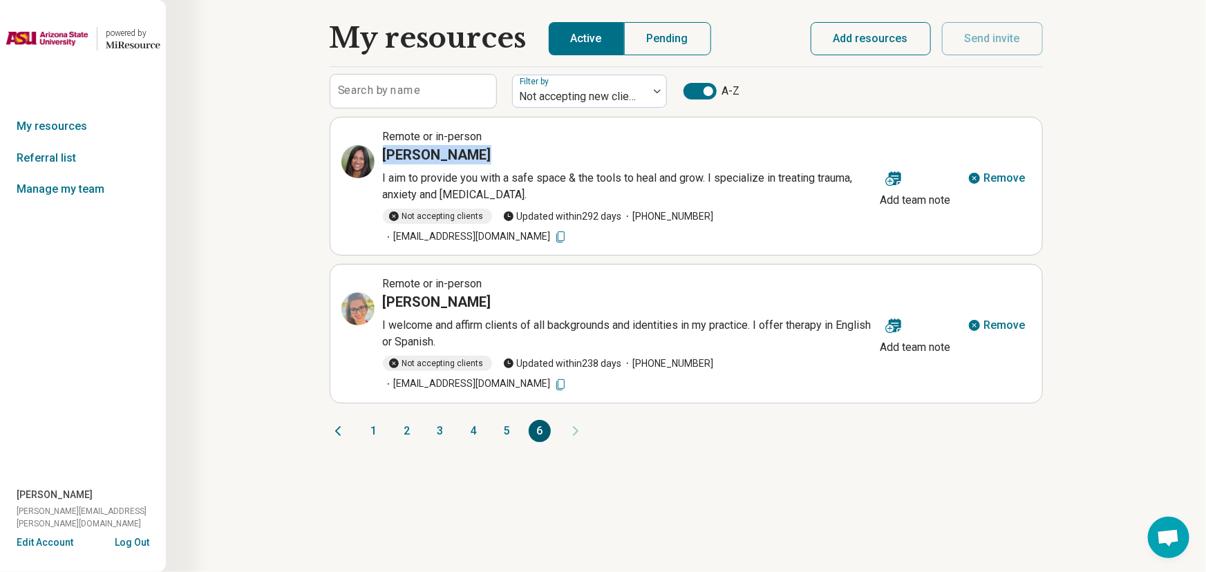
drag, startPoint x: 477, startPoint y: 153, endPoint x: 386, endPoint y: 145, distance: 90.9
click at [386, 145] on div "[PERSON_NAME]" at bounding box center [629, 154] width 492 height 19
drag, startPoint x: 840, startPoint y: 215, endPoint x: 706, endPoint y: 215, distance: 134.1
click at [567, 229] on span "[EMAIL_ADDRESS][DOMAIN_NAME]" at bounding box center [475, 236] width 185 height 15
drag, startPoint x: 696, startPoint y: 216, endPoint x: 628, endPoint y: 214, distance: 67.8
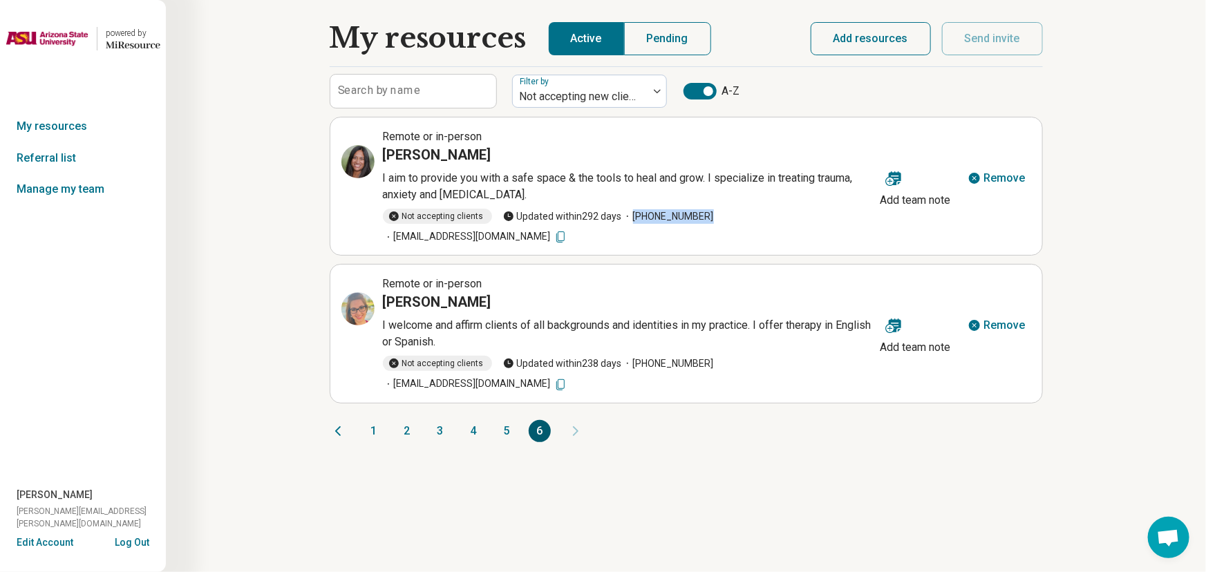
click at [628, 214] on span "Not accepting clients Updated [DATE] [PHONE_NUMBER] [EMAIL_ADDRESS][DOMAIN_NAME]" at bounding box center [629, 226] width 492 height 35
drag, startPoint x: 449, startPoint y: 279, endPoint x: 382, endPoint y: 280, distance: 67.1
click at [382, 280] on div "Remote or in-person [PERSON_NAME] welcome and affirm clients of all backgrounds…" at bounding box center [608, 333] width 534 height 115
drag, startPoint x: 839, startPoint y: 342, endPoint x: 708, endPoint y: 343, distance: 131.3
click at [567, 377] on span "[EMAIL_ADDRESS][DOMAIN_NAME]" at bounding box center [475, 384] width 185 height 15
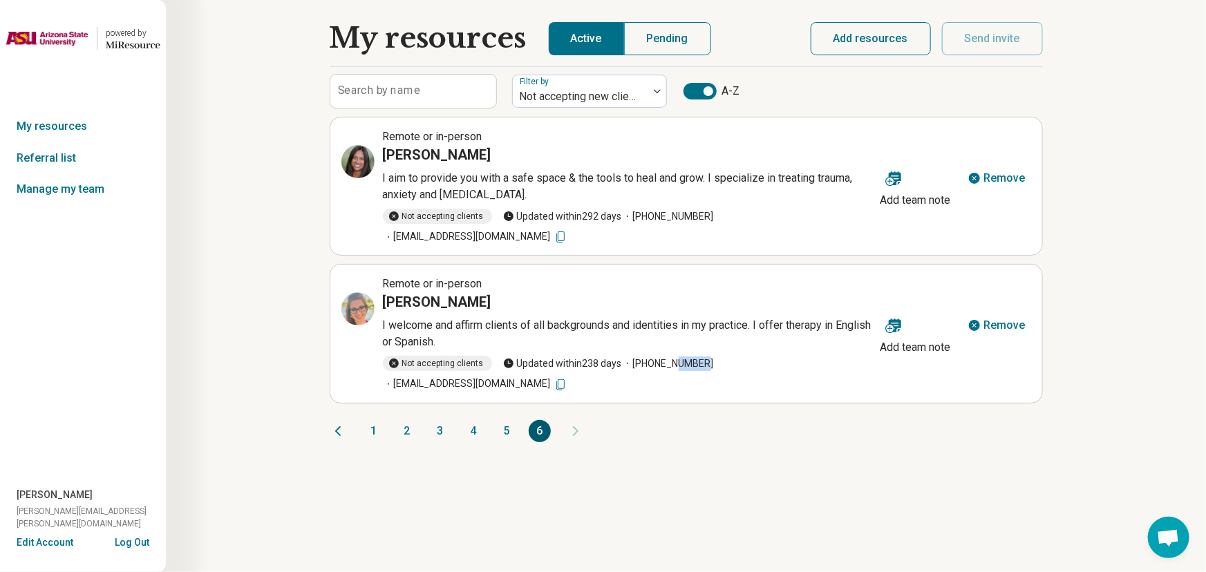
drag, startPoint x: 693, startPoint y: 344, endPoint x: 666, endPoint y: 344, distance: 27.0
click at [666, 357] on span "[PHONE_NUMBER]" at bounding box center [668, 364] width 92 height 15
drag, startPoint x: 694, startPoint y: 344, endPoint x: 629, endPoint y: 347, distance: 65.0
click at [629, 357] on span "[PHONE_NUMBER]" at bounding box center [668, 364] width 92 height 15
